Goal: Task Accomplishment & Management: Use online tool/utility

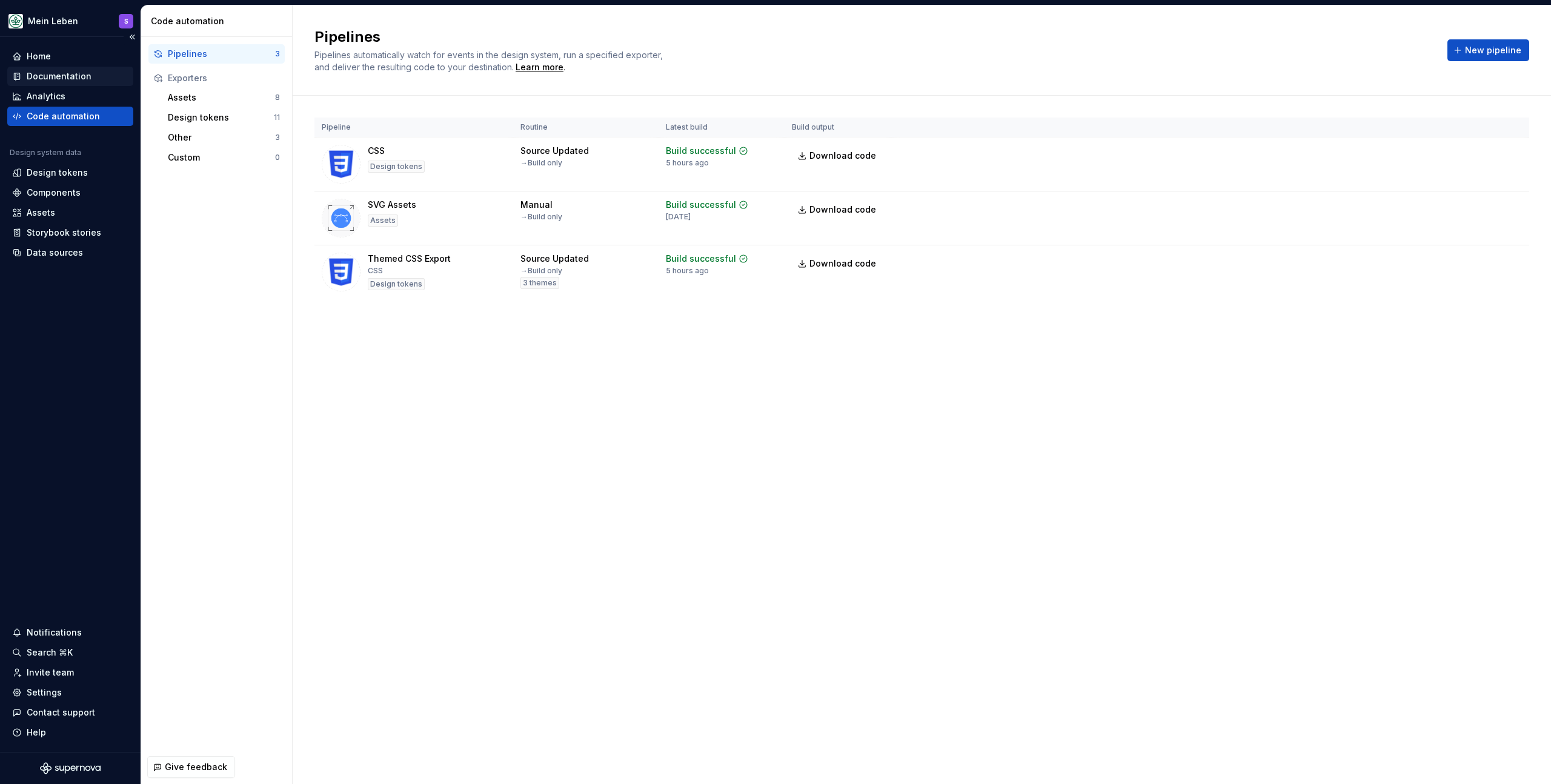
click at [65, 75] on div "Documentation" at bounding box center [58, 76] width 65 height 12
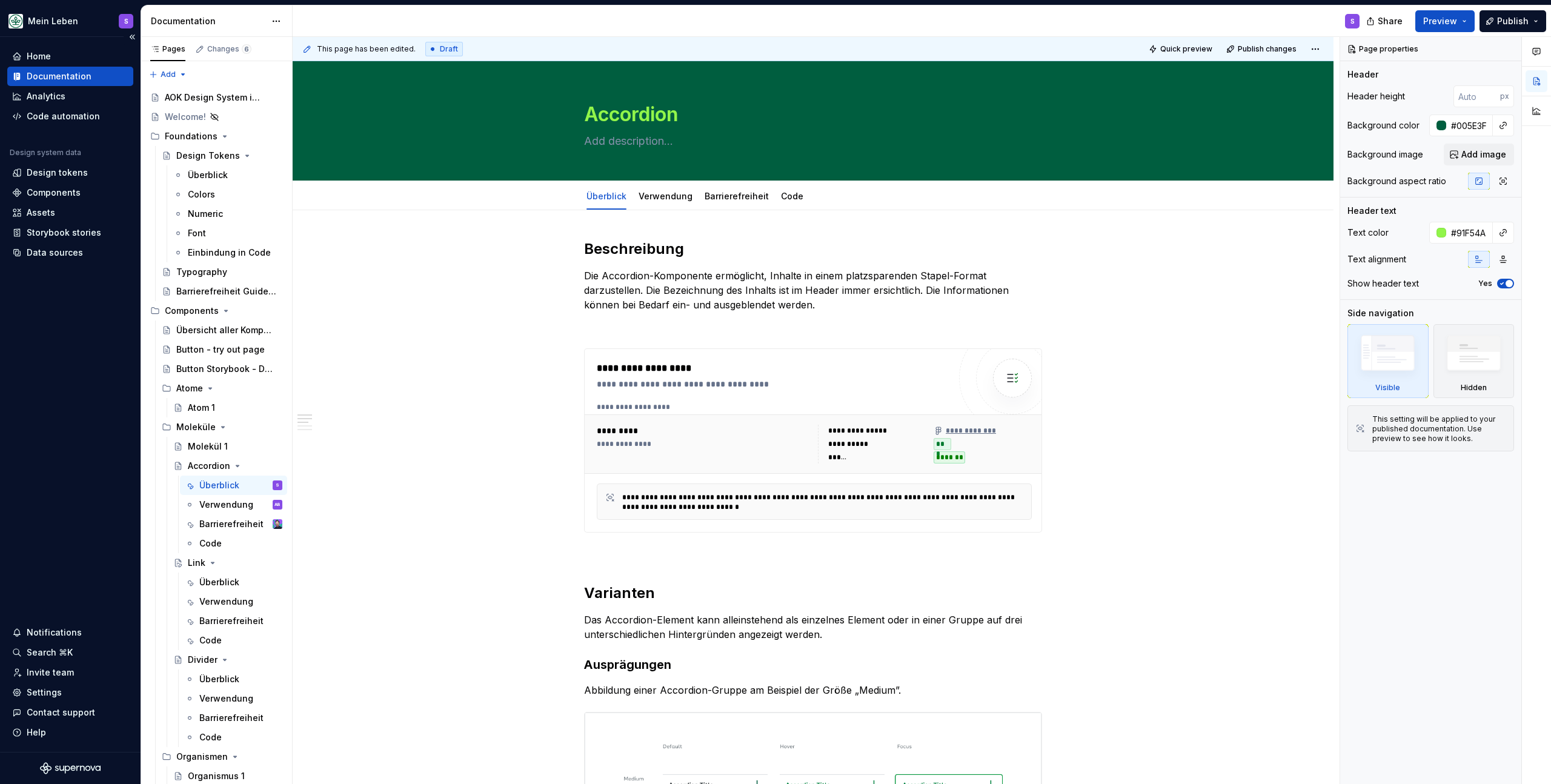
type textarea "*"
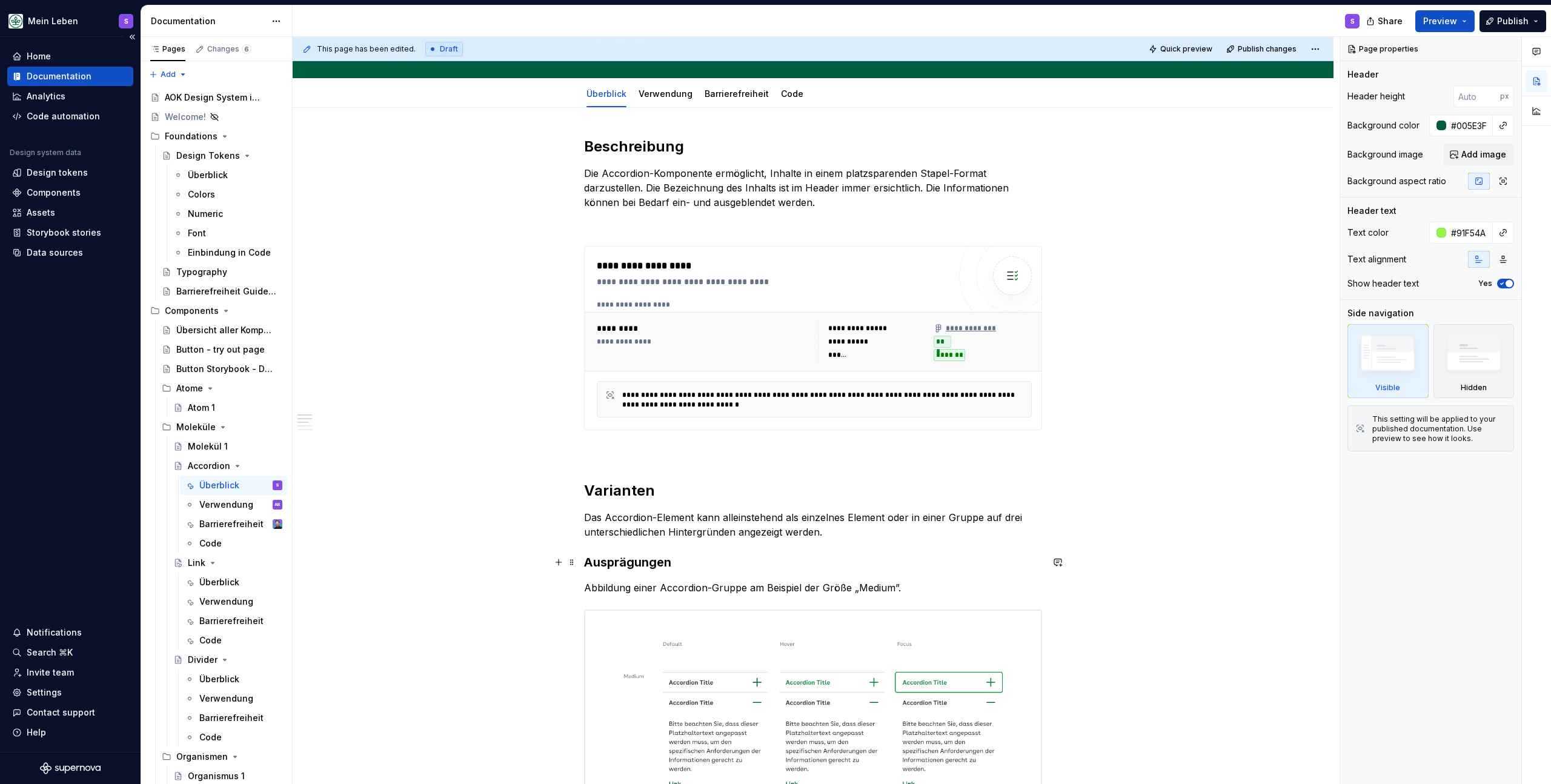
scroll to position [492, 0]
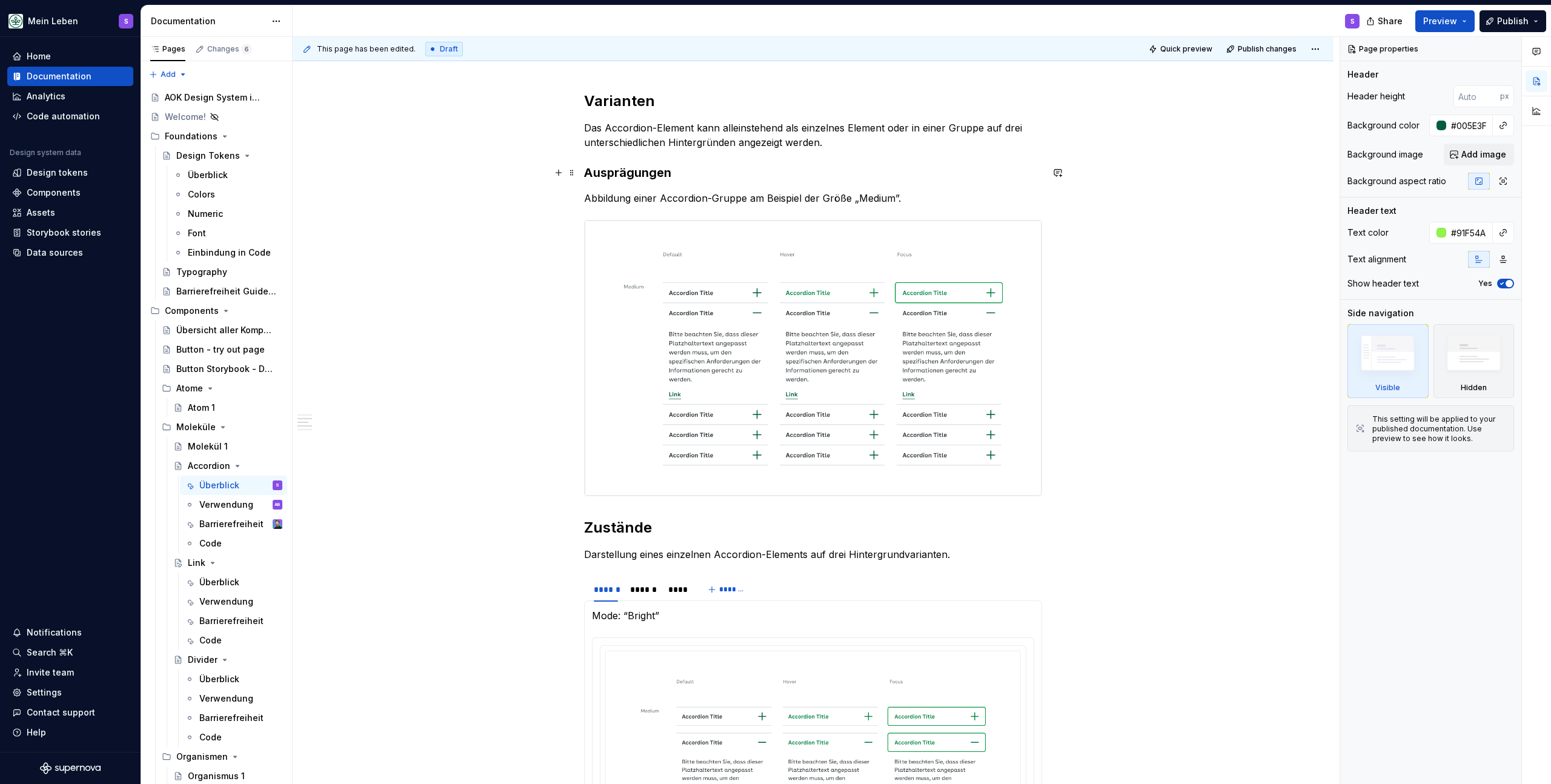
click at [685, 171] on h3 "Ausprägungen" at bounding box center [813, 172] width 458 height 17
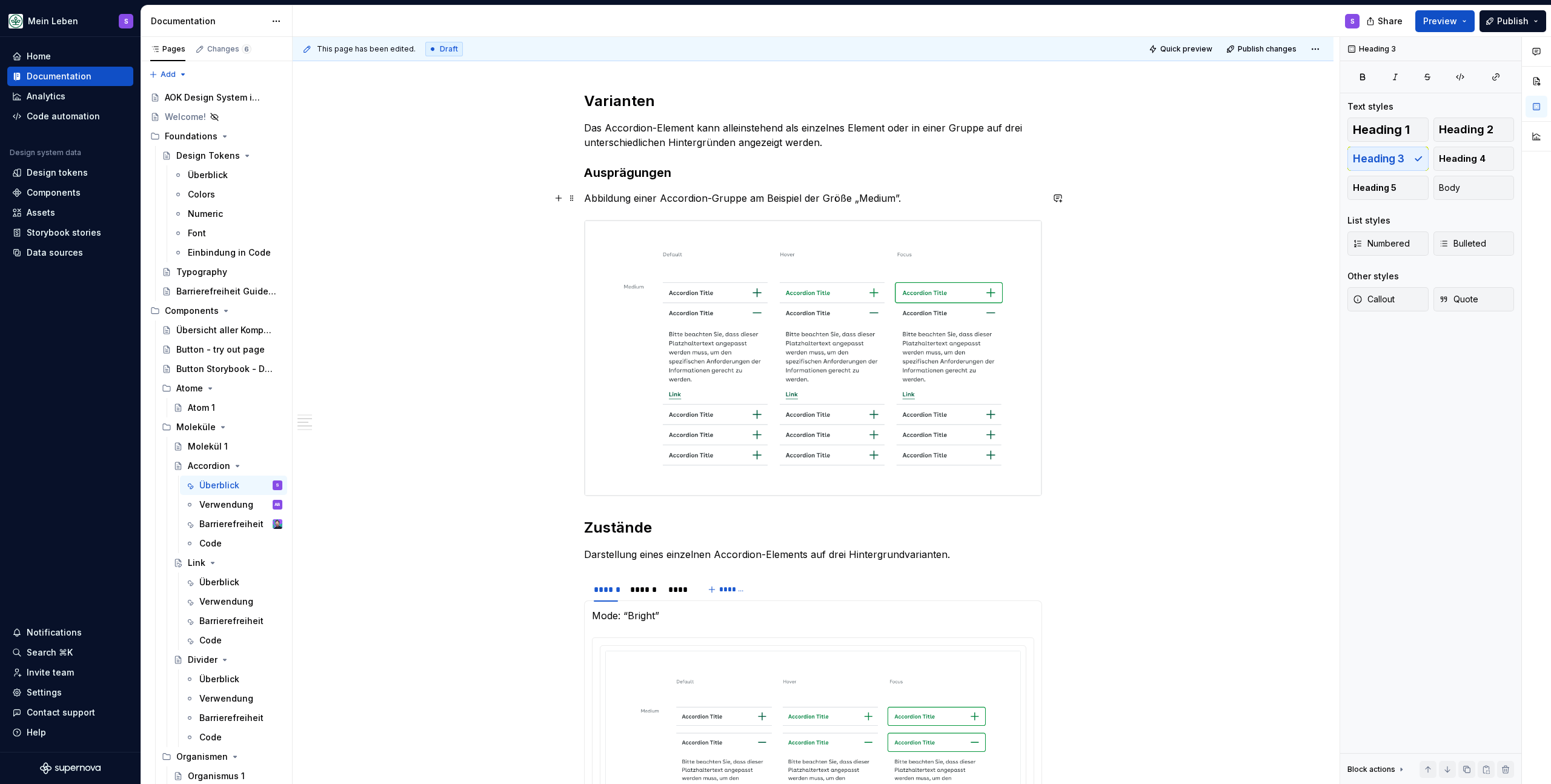
click at [835, 193] on p "Abbildung einer Accordion-Gruppe am Beispiel der Größe „Medium”." at bounding box center [813, 198] width 458 height 14
click at [933, 206] on div "**********" at bounding box center [813, 625] width 458 height 1755
click at [932, 199] on p "Abbildung einer Accordion-Gruppe am Beispiel der Größe „Medium”." at bounding box center [813, 198] width 458 height 14
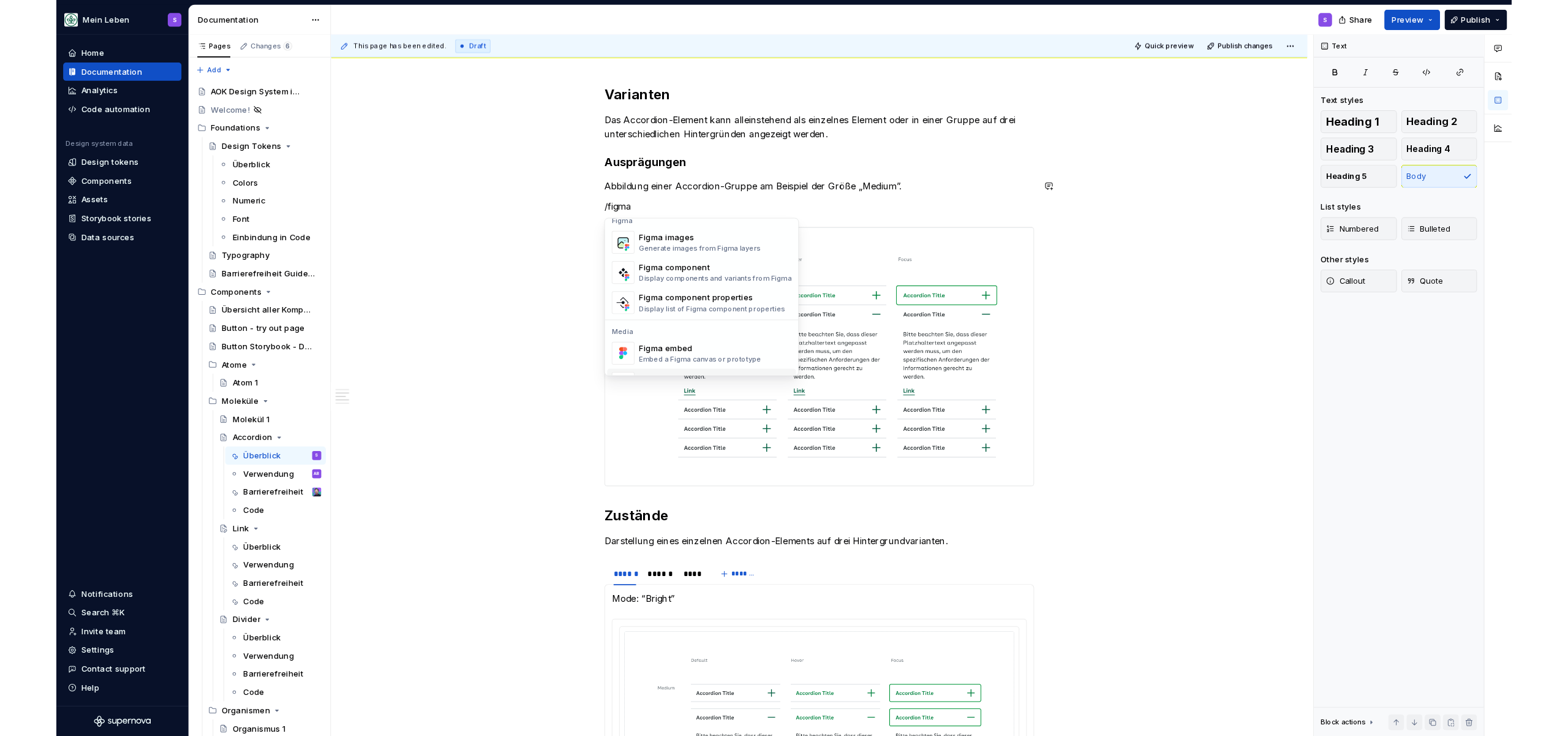
scroll to position [37, 0]
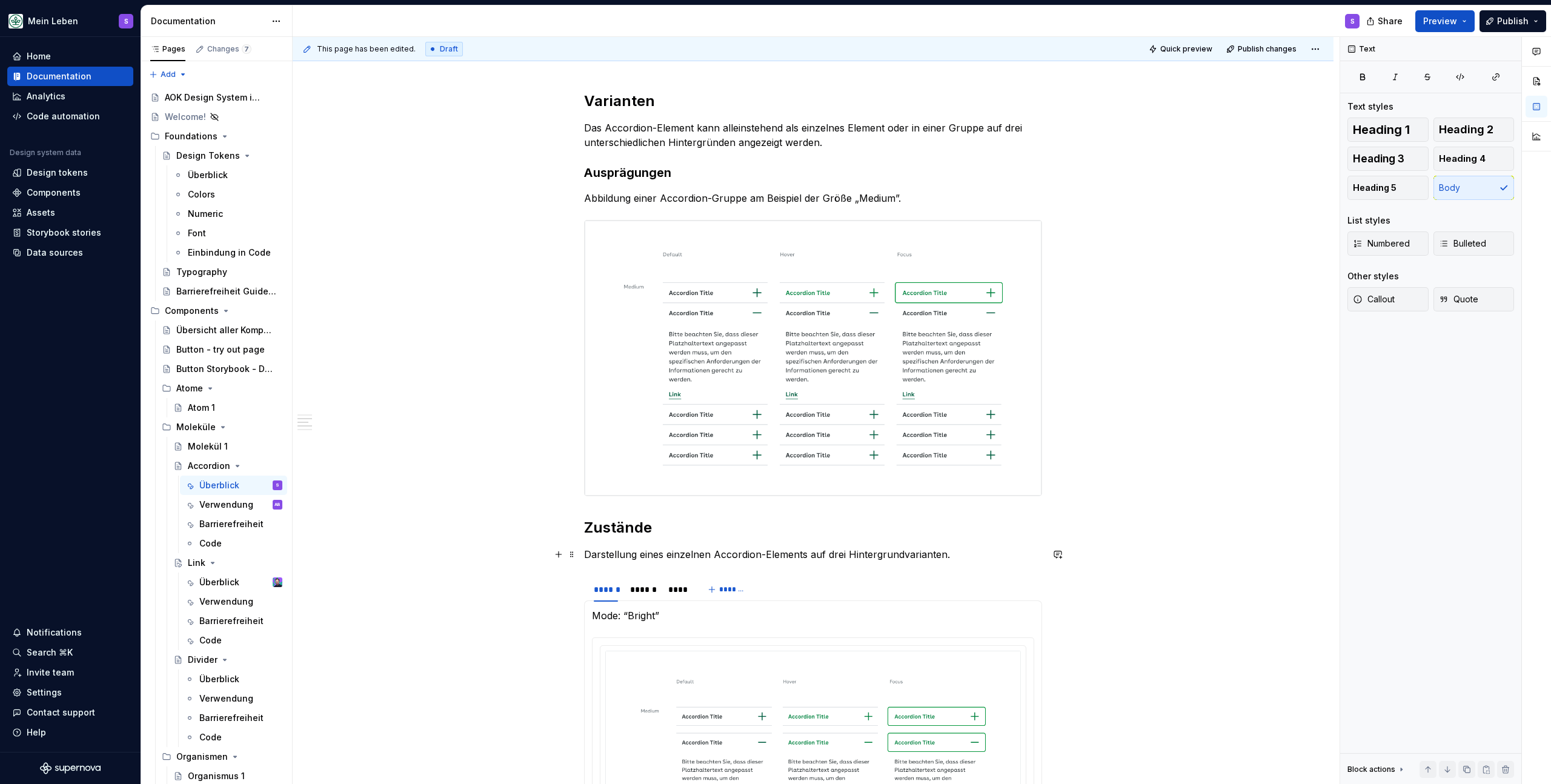
click at [660, 522] on h2 "Zustände" at bounding box center [813, 527] width 458 height 19
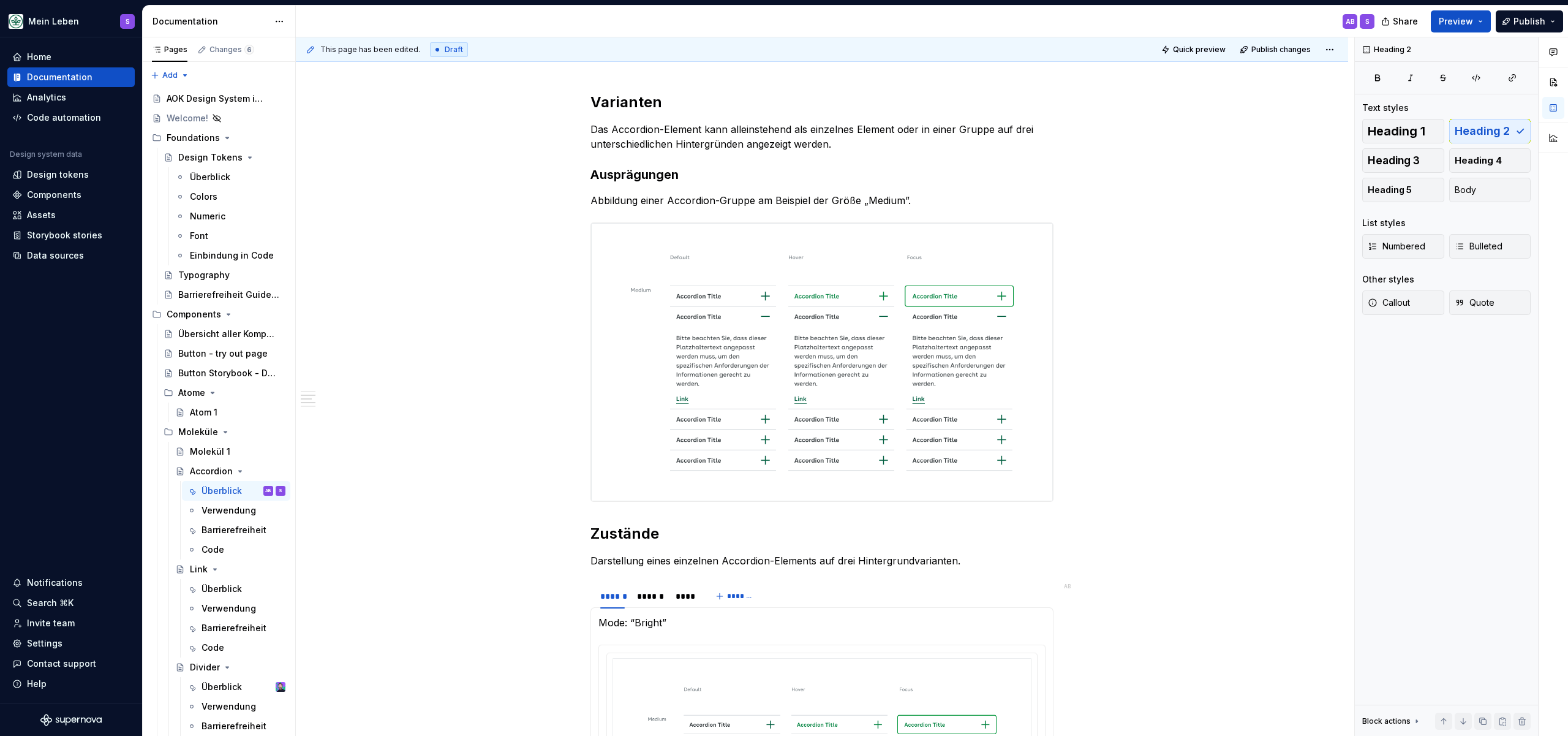
scroll to position [497, 0]
type textarea "*"
click at [51, 178] on div "Design tokens" at bounding box center [57, 174] width 62 height 12
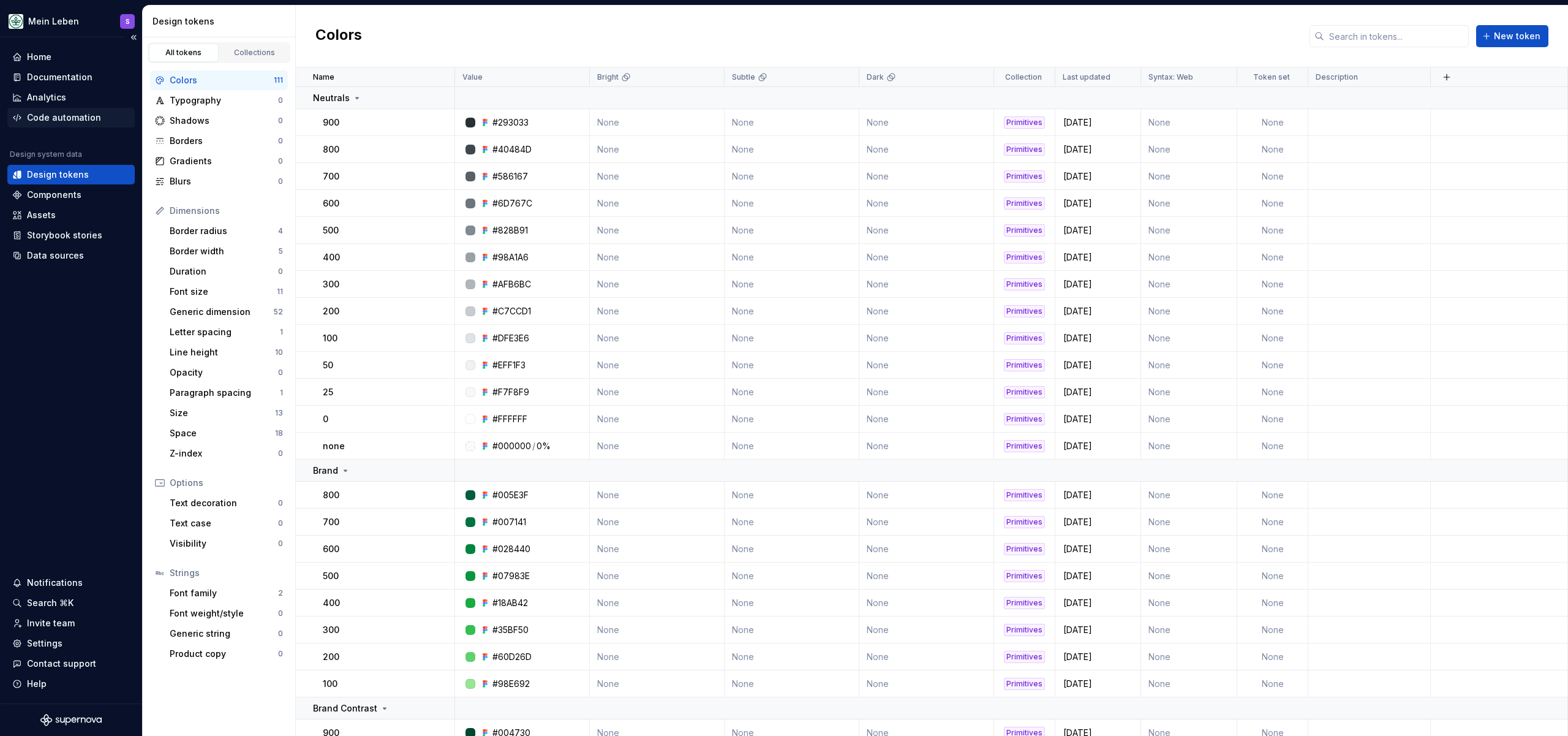
click at [65, 114] on div "Code automation" at bounding box center [64, 117] width 74 height 12
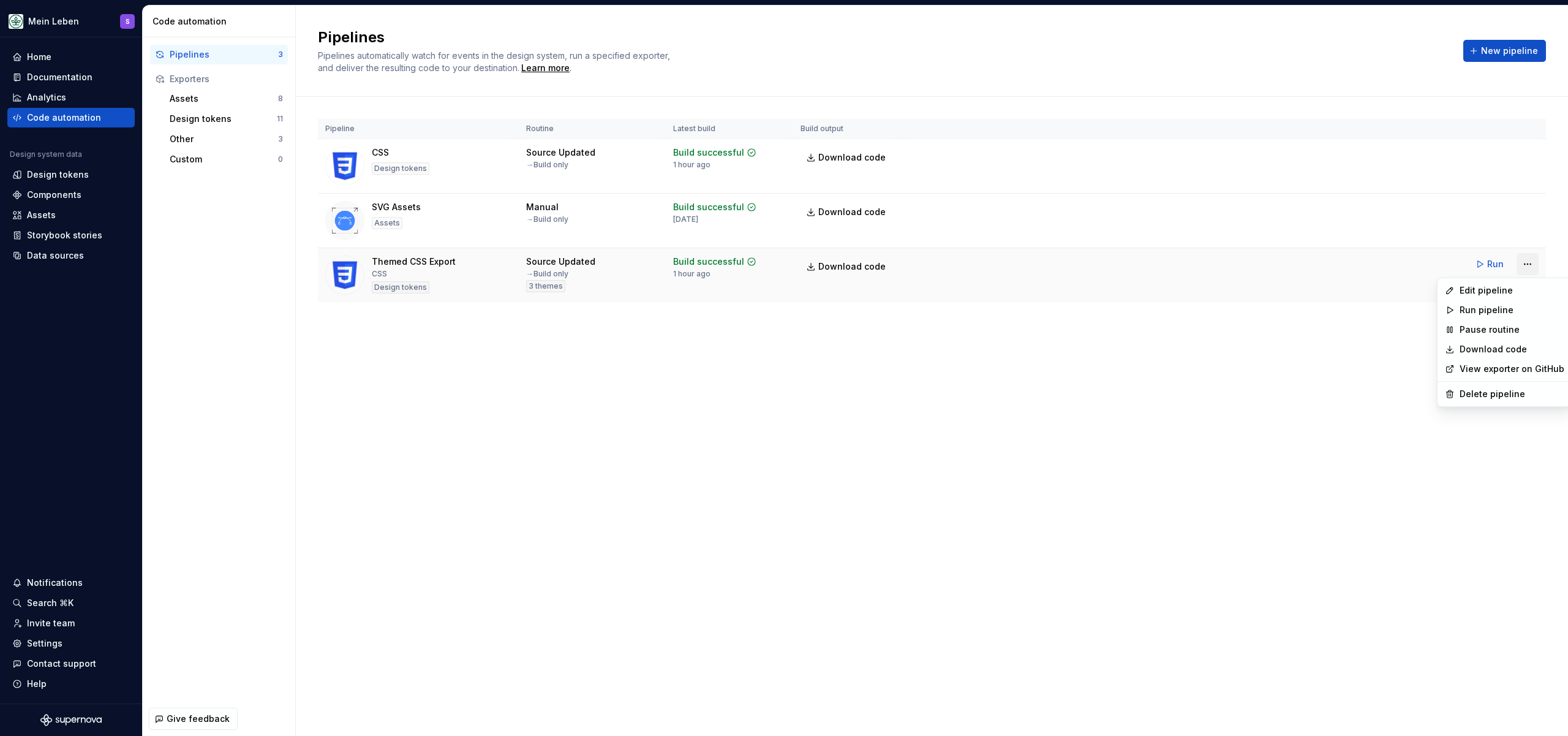
click at [1533, 267] on html "Mein Leben S Home Documentation Analytics Code automation Design system data De…" at bounding box center [784, 368] width 1568 height 736
click at [1486, 293] on div "Edit pipeline" at bounding box center [1512, 290] width 105 height 12
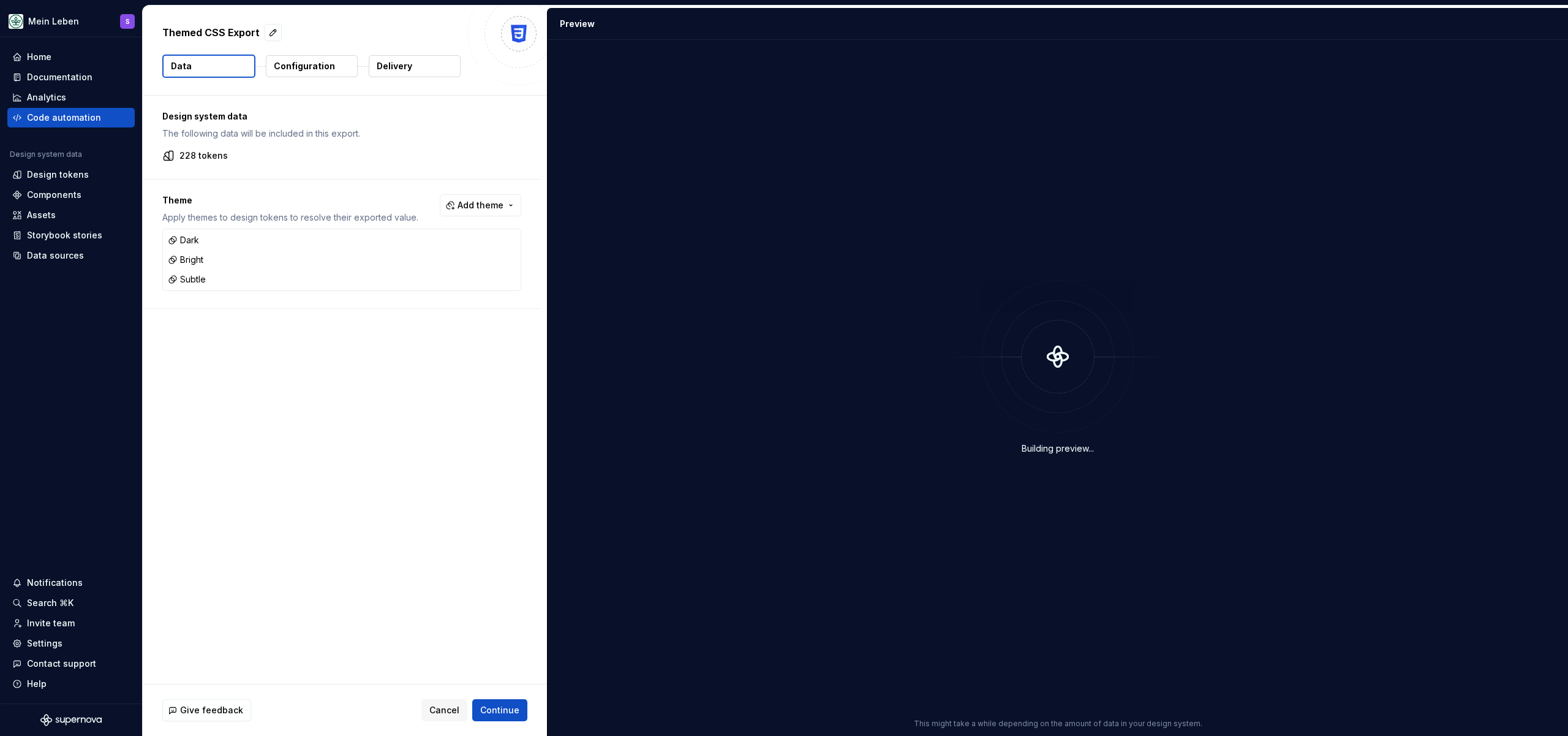
click at [303, 73] on button "Configuration" at bounding box center [312, 65] width 92 height 22
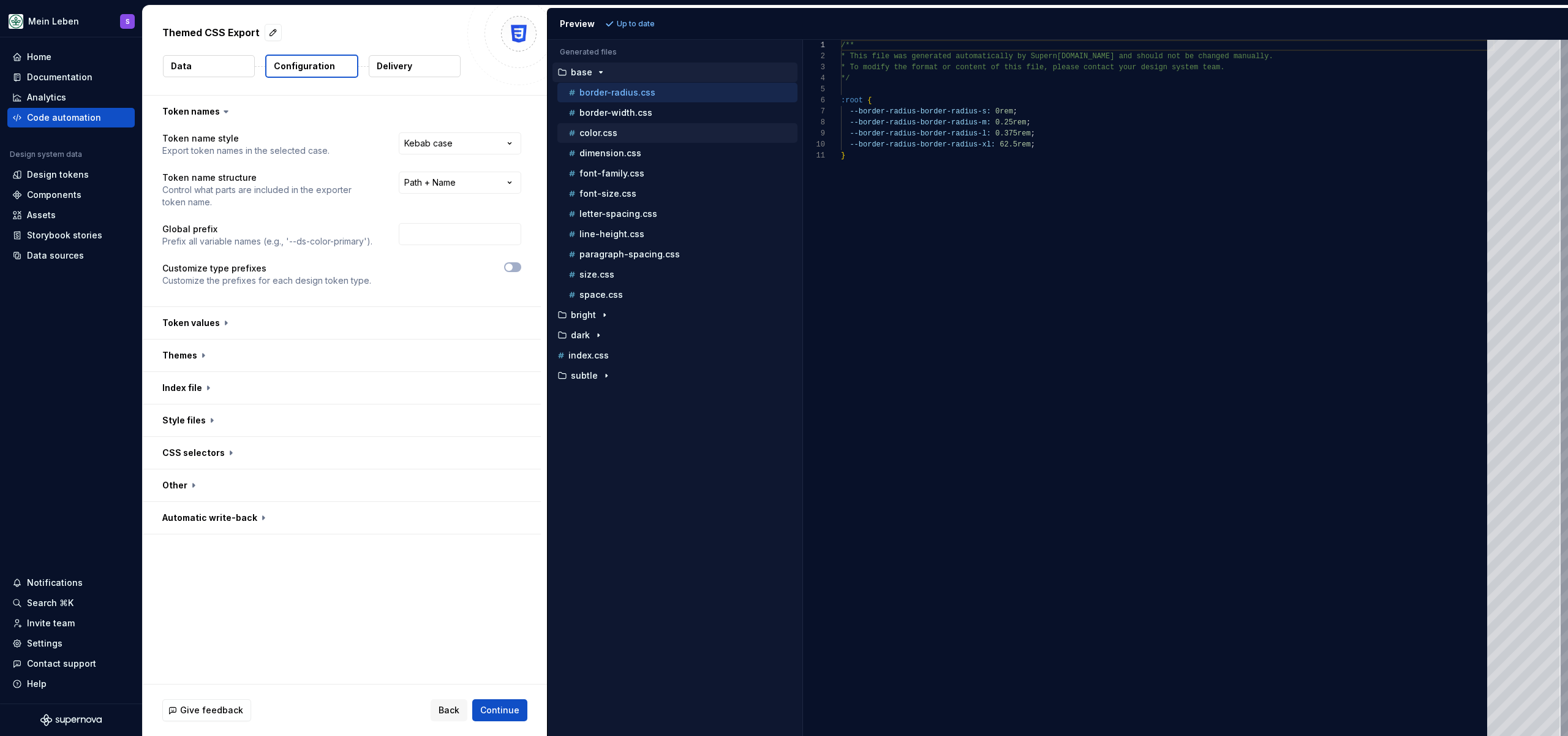
click at [595, 140] on div "color.css" at bounding box center [678, 133] width 240 height 19
click at [614, 137] on p "color.css" at bounding box center [598, 133] width 38 height 10
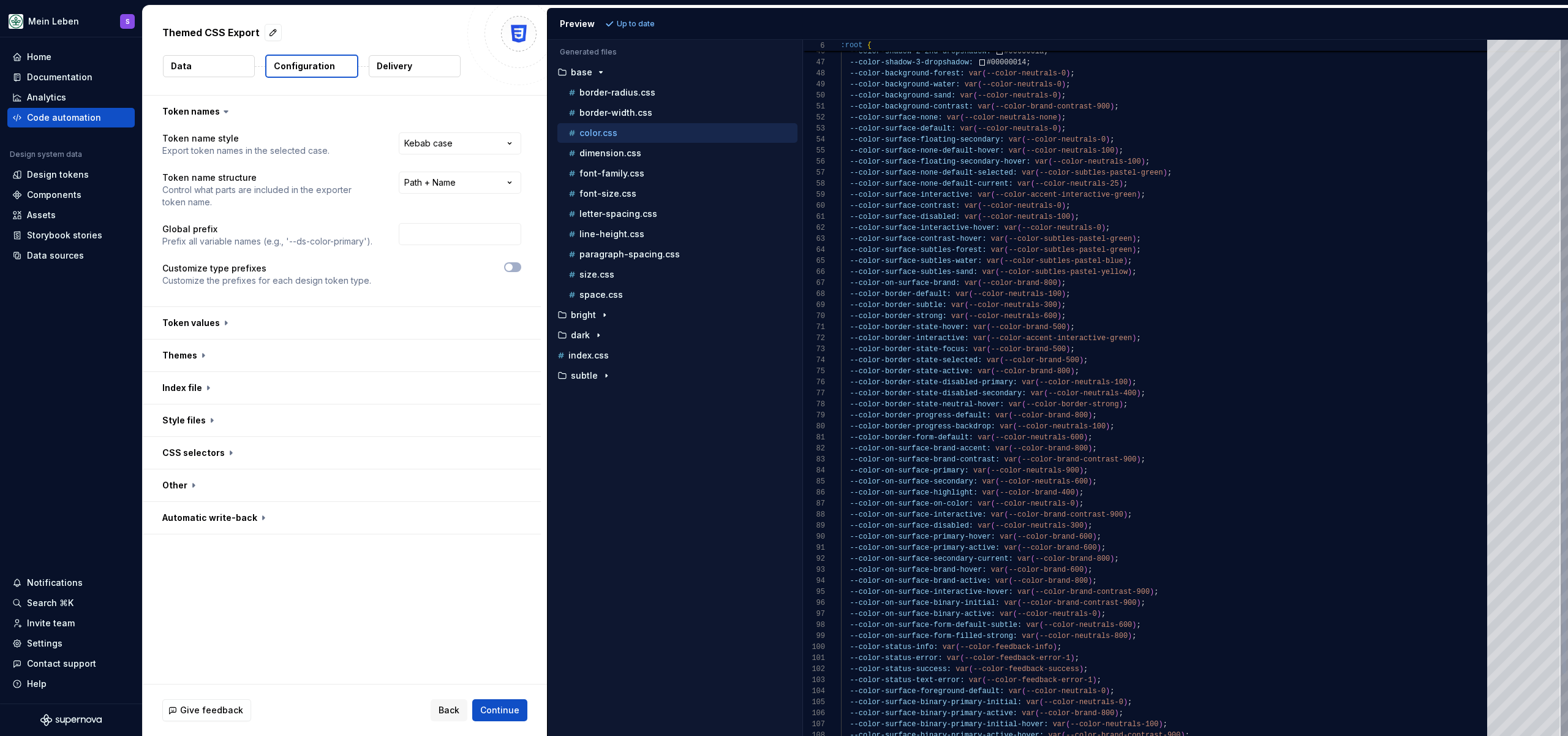
type textarea "**********"
drag, startPoint x: 856, startPoint y: 154, endPoint x: 1143, endPoint y: 151, distance: 287.0
click at [1143, 151] on div "--color-shadow-2-1st-dropshadow: #0000000a ; --color-shadow-2-2nd-dropshadow: #…" at bounding box center [1168, 200] width 653 height 1302
click at [672, 526] on div "Accessibility guide for tree . Navigate the tree with the arrow keys. Common tr…" at bounding box center [675, 397] width 255 height 676
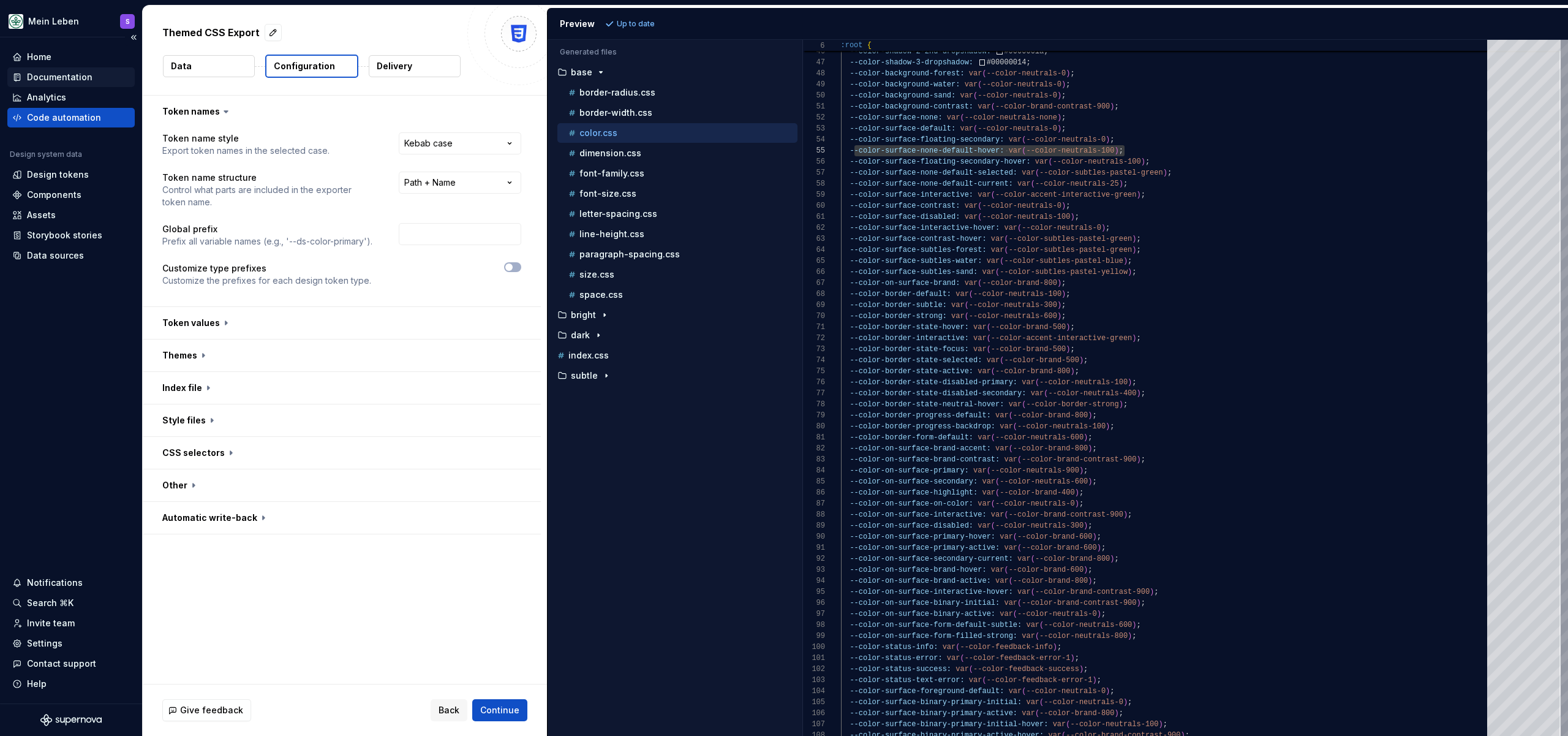
click at [46, 76] on div "Documentation" at bounding box center [59, 77] width 65 height 12
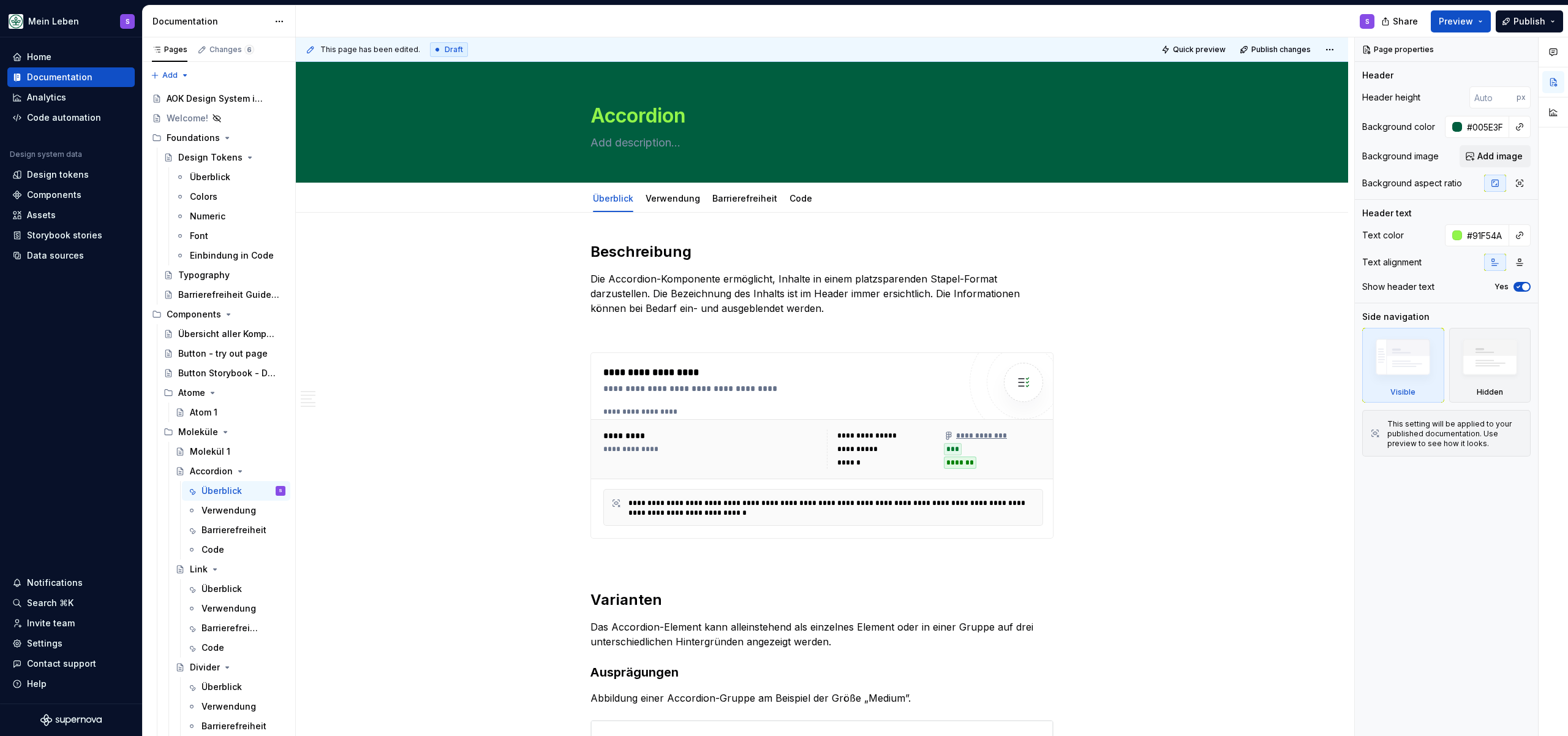
type textarea "*"
